Goal: Task Accomplishment & Management: Manage account settings

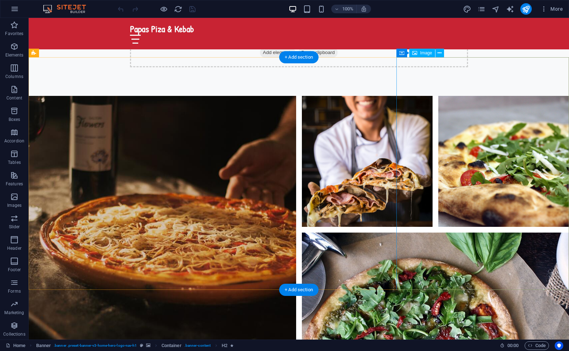
scroll to position [2563, 0]
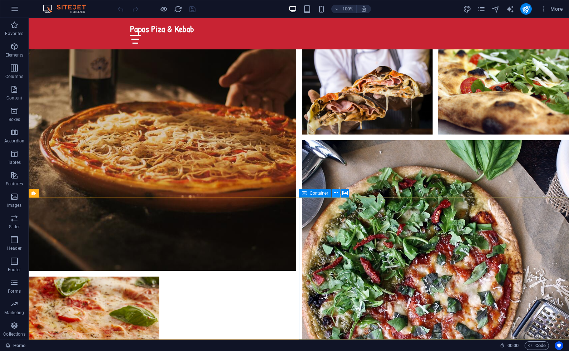
click at [335, 191] on icon at bounding box center [336, 193] width 4 height 8
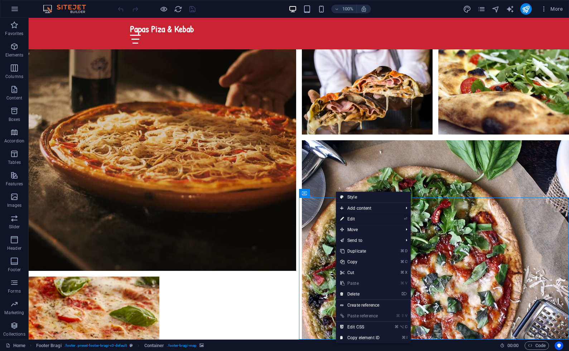
click at [353, 219] on link "⏎ Edit" at bounding box center [360, 219] width 48 height 11
select select "px"
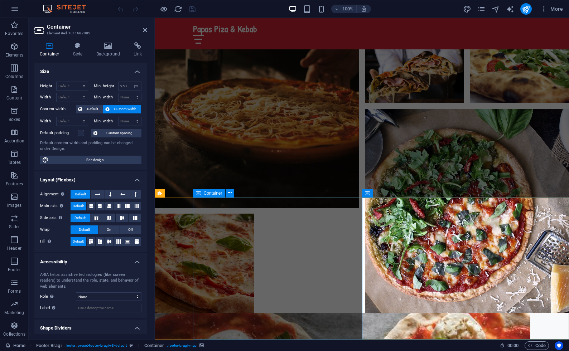
scroll to position [2468, 0]
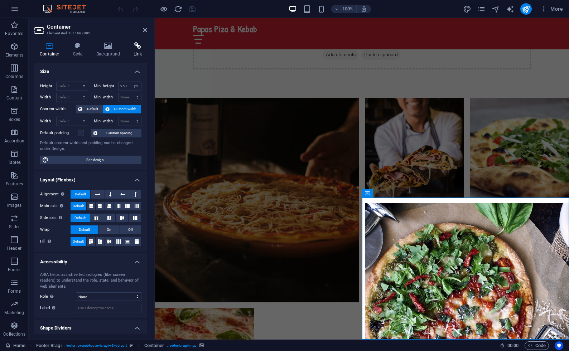
click at [137, 48] on icon at bounding box center [137, 45] width 19 height 7
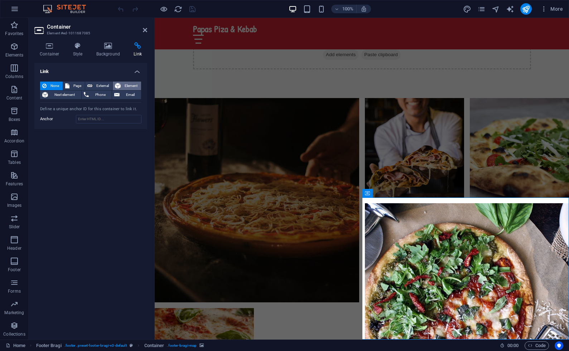
click at [128, 87] on span "Element" at bounding box center [131, 86] width 16 height 9
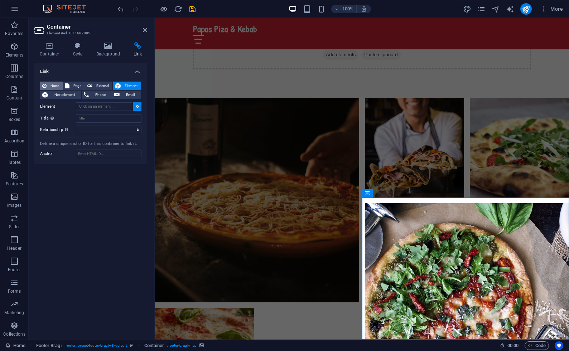
click at [55, 84] on span "None" at bounding box center [55, 86] width 12 height 9
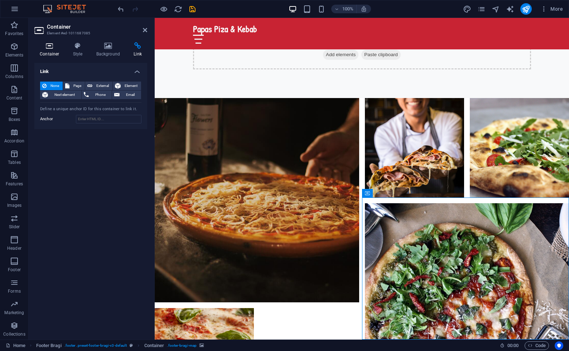
click at [48, 51] on h4 "Container" at bounding box center [50, 49] width 33 height 15
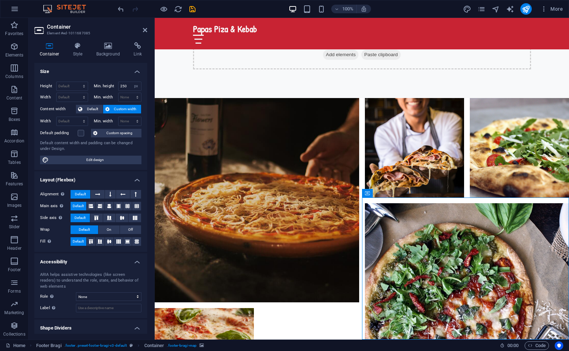
scroll to position [19, 0]
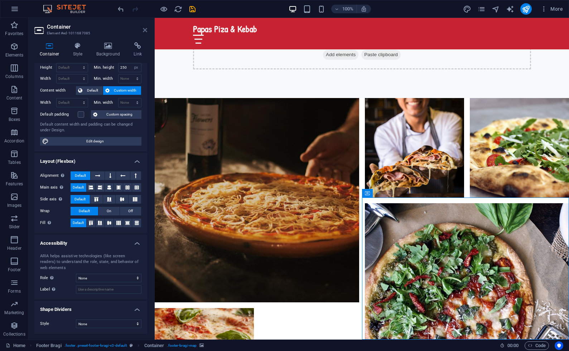
click at [143, 30] on icon at bounding box center [145, 30] width 4 height 6
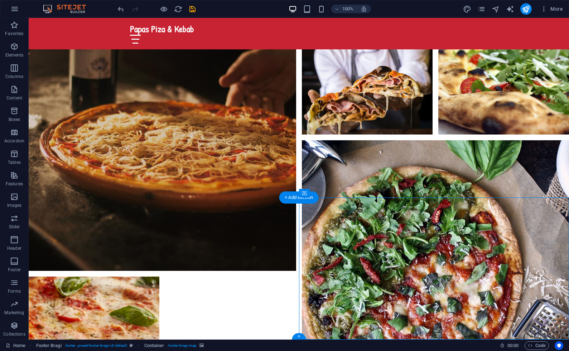
drag, startPoint x: 451, startPoint y: 274, endPoint x: 437, endPoint y: 277, distance: 14.9
drag, startPoint x: 386, startPoint y: 216, endPoint x: 424, endPoint y: 246, distance: 48.7
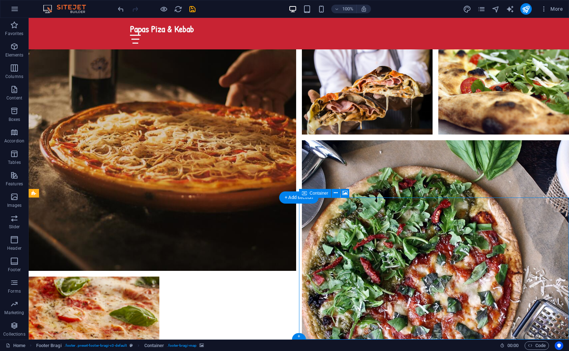
click at [346, 190] on icon at bounding box center [344, 193] width 5 height 8
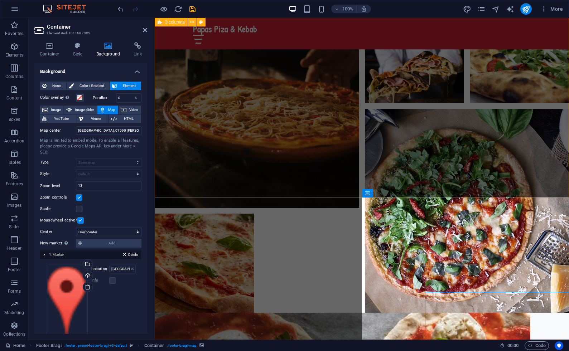
scroll to position [2468, 0]
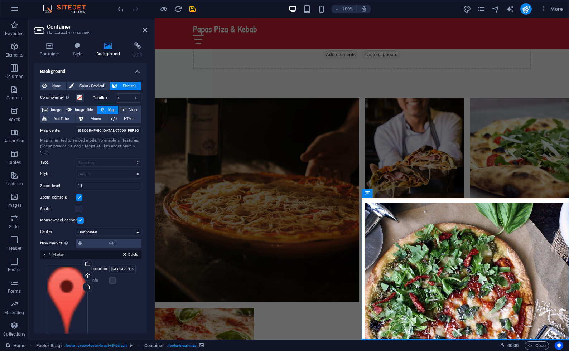
click at [99, 268] on label "Location" at bounding box center [100, 269] width 18 height 9
click at [109, 268] on input "[GEOGRAPHIC_DATA], 07590 [PERSON_NAME]" at bounding box center [122, 269] width 26 height 9
click at [113, 281] on label at bounding box center [112, 280] width 6 height 6
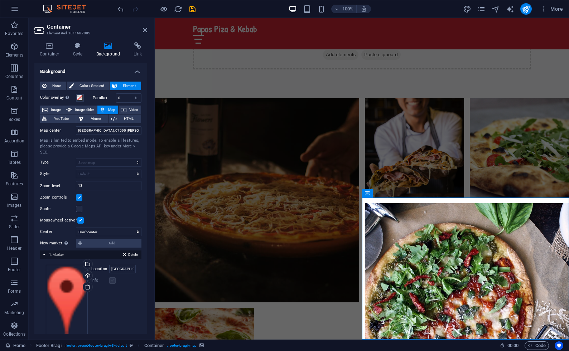
click at [112, 280] on label at bounding box center [112, 280] width 6 height 6
click at [94, 278] on label "Info" at bounding box center [100, 280] width 18 height 9
click at [103, 268] on label "Location" at bounding box center [100, 269] width 18 height 9
click at [109, 268] on input "[GEOGRAPHIC_DATA], 07590 [GEOGRAPHIC_DATA], calle [PERSON_NAME]" at bounding box center [122, 269] width 26 height 9
click at [123, 30] on h3 "Element #ed-1011687085" at bounding box center [90, 33] width 86 height 6
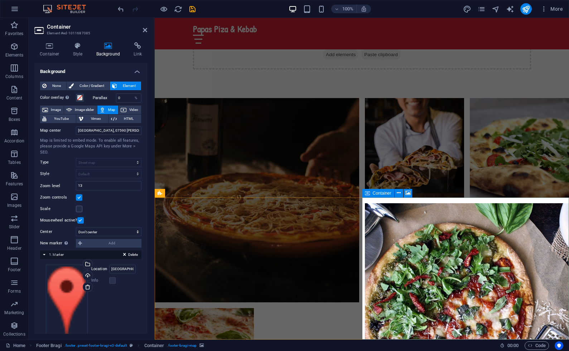
click at [113, 269] on input "[GEOGRAPHIC_DATA], 07590 [GEOGRAPHIC_DATA], calle [PERSON_NAME]" at bounding box center [122, 269] width 26 height 9
drag, startPoint x: 129, startPoint y: 269, endPoint x: 120, endPoint y: 268, distance: 9.7
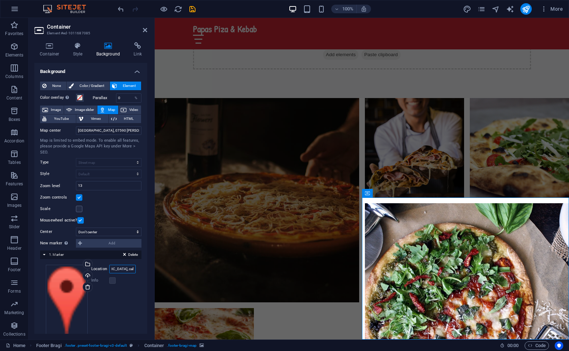
click at [120, 268] on input "[GEOGRAPHIC_DATA], 07590 [GEOGRAPHIC_DATA], calle [PERSON_NAME]" at bounding box center [122, 269] width 26 height 9
type input "Calle [PERSON_NAME], calle [PERSON_NAME]"
click at [130, 303] on div "Drag files here, click to choose files or select files from Files or our free s…" at bounding box center [91, 301] width 90 height 73
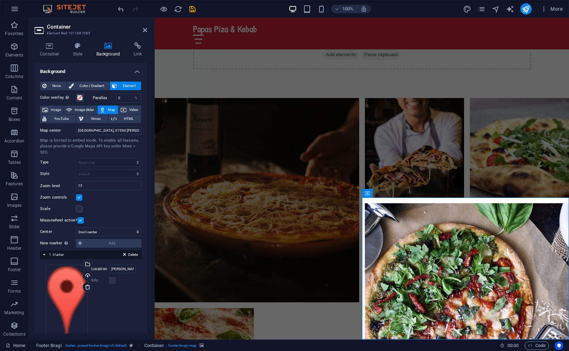
scroll to position [0, 0]
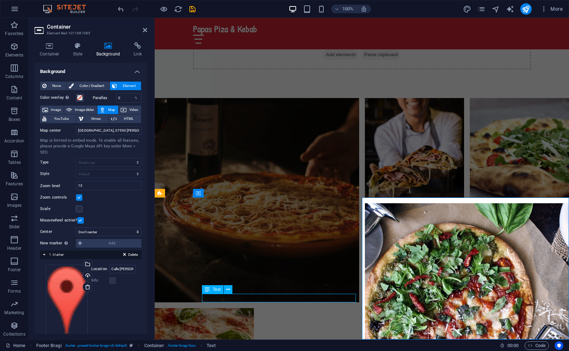
scroll to position [2563, 0]
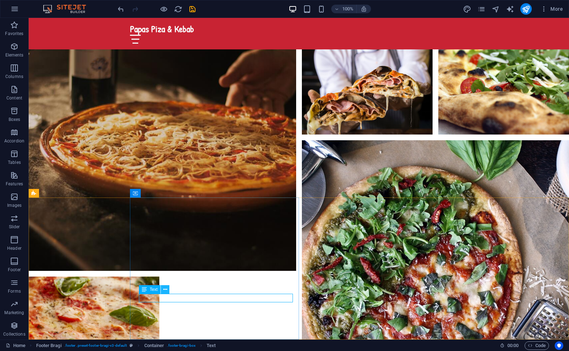
click at [165, 290] on icon at bounding box center [165, 290] width 4 height 8
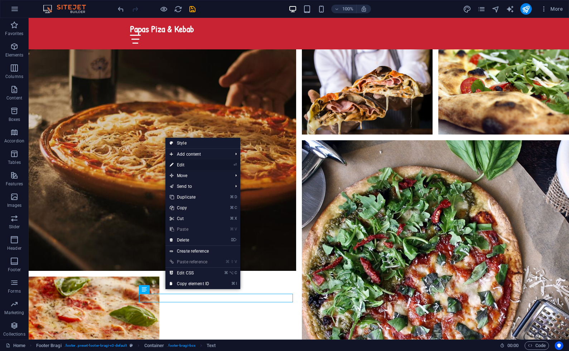
click at [187, 162] on link "⏎ Edit" at bounding box center [189, 165] width 48 height 11
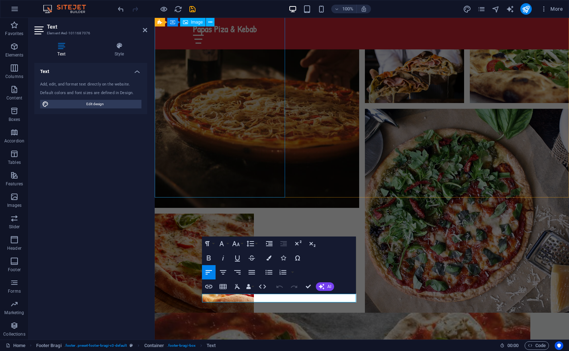
scroll to position [2468, 0]
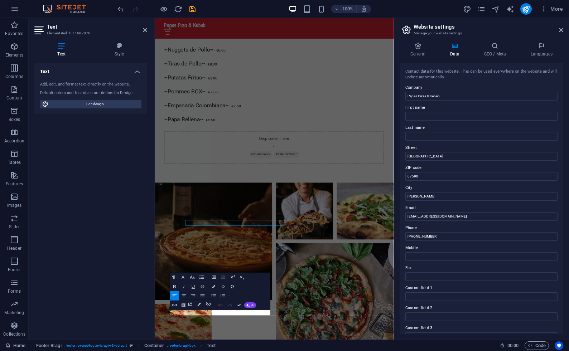
scroll to position [2433, 0]
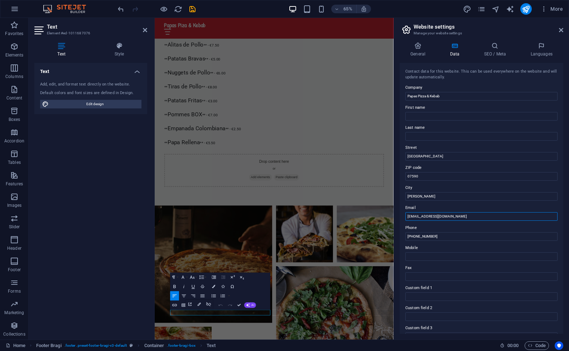
click at [445, 216] on input "[EMAIL_ADDRESS][DOMAIN_NAME]" at bounding box center [481, 216] width 152 height 9
click at [460, 215] on input "[EMAIL_ADDRESS][DOMAIN_NAME]" at bounding box center [481, 216] width 152 height 9
type input "[EMAIL_ADDRESS][DOMAIN_NAME]"
drag, startPoint x: 602, startPoint y: 174, endPoint x: 521, endPoint y: 233, distance: 100.6
drag, startPoint x: 602, startPoint y: 174, endPoint x: 521, endPoint y: 228, distance: 97.8
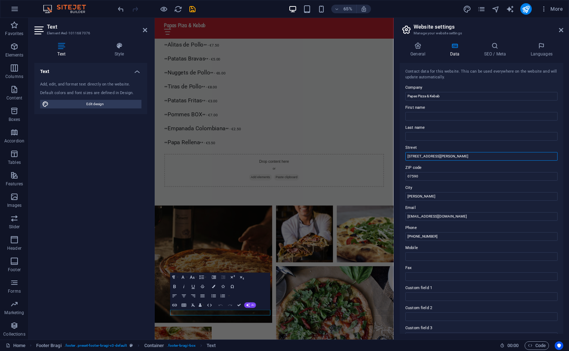
type input "[STREET_ADDRESS][PERSON_NAME]"
click at [444, 236] on input "[PHONE_NUMBER]" at bounding box center [481, 236] width 152 height 9
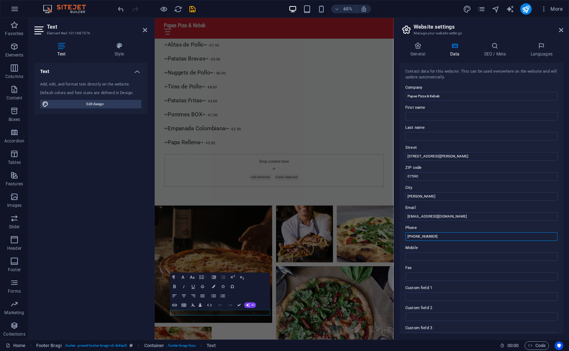
drag, startPoint x: 444, startPoint y: 236, endPoint x: 415, endPoint y: 236, distance: 29.7
click at [414, 236] on input "[PHONE_NUMBER]" at bounding box center [481, 236] width 152 height 9
paste input "649 427 66"
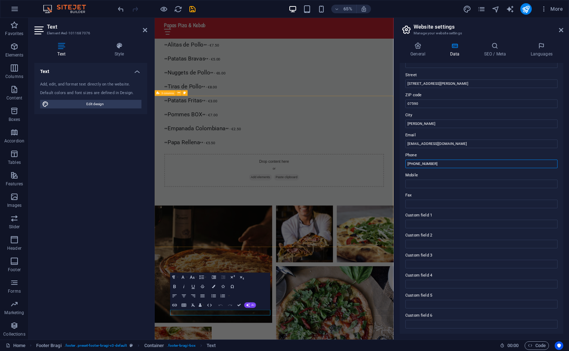
type input "[PHONE_NUMBER]"
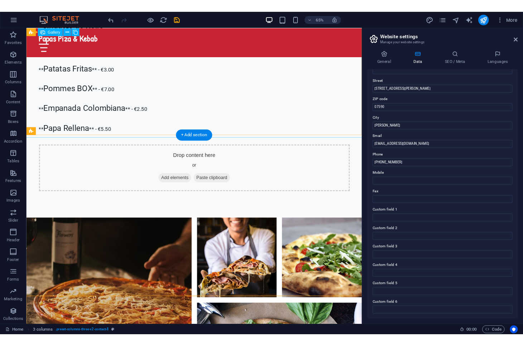
scroll to position [2431, 0]
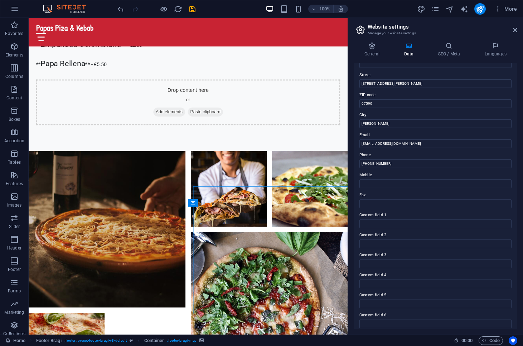
scroll to position [2423, 0]
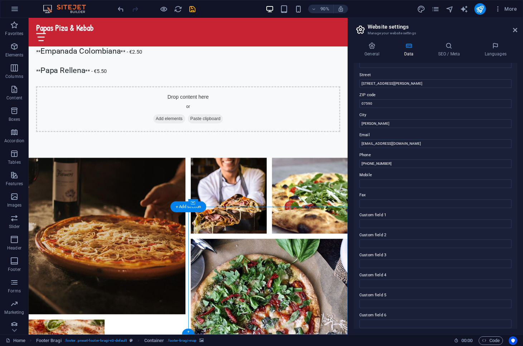
click at [228, 202] on icon at bounding box center [229, 203] width 5 height 7
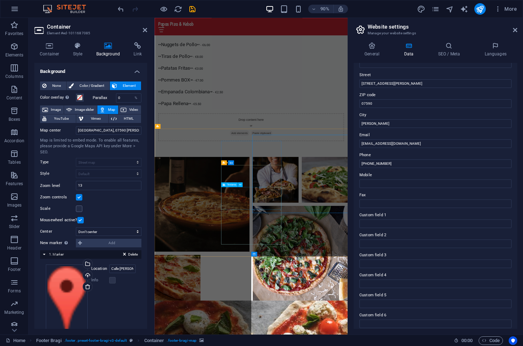
scroll to position [2421, 0]
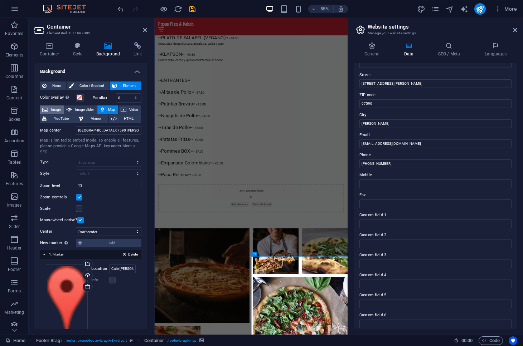
click at [49, 111] on button "Image" at bounding box center [52, 110] width 24 height 9
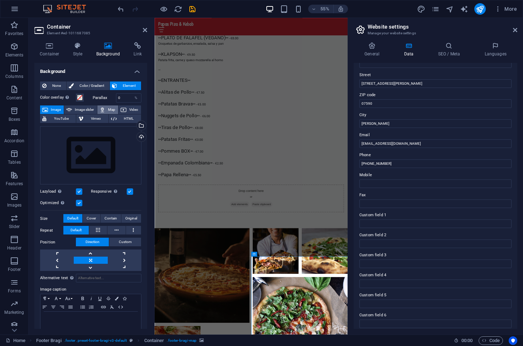
click at [106, 109] on button "Map" at bounding box center [107, 110] width 21 height 9
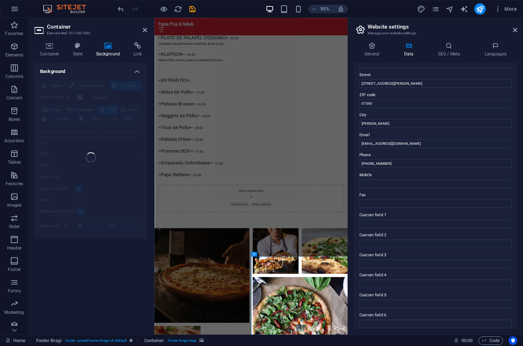
click at [118, 184] on div "None Color / Gradient Element Stretch background to full-width Color overlay Pl…" at bounding box center [90, 158] width 113 height 164
click at [480, 10] on icon "publish" at bounding box center [480, 9] width 8 height 8
checkbox input "false"
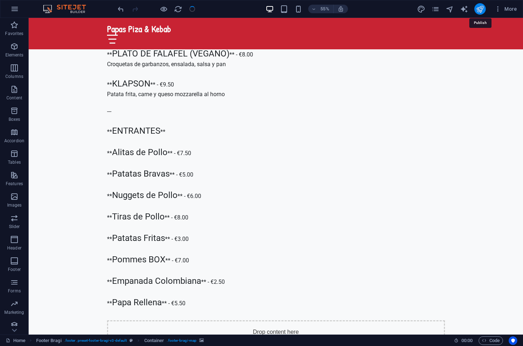
scroll to position [2524, 0]
